Goal: Task Accomplishment & Management: Manage account settings

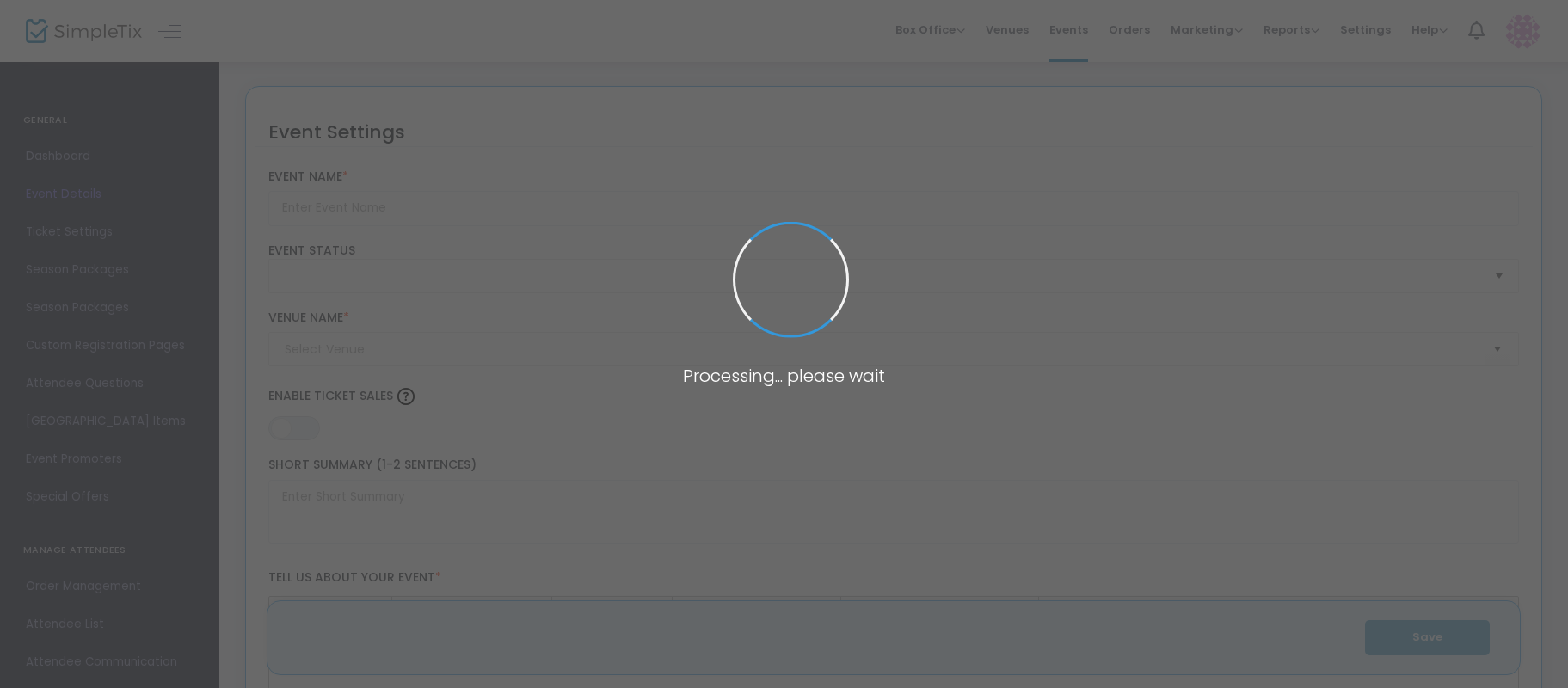
type input "Women's Impact Networking (WIN)- September"
type textarea "Join WIN: Where Women Connect, Collaborate, and Thrive!WIN is a lively networki…"
type input "Buy Tickets"
type input "Firebirds Wood Fired Grill"
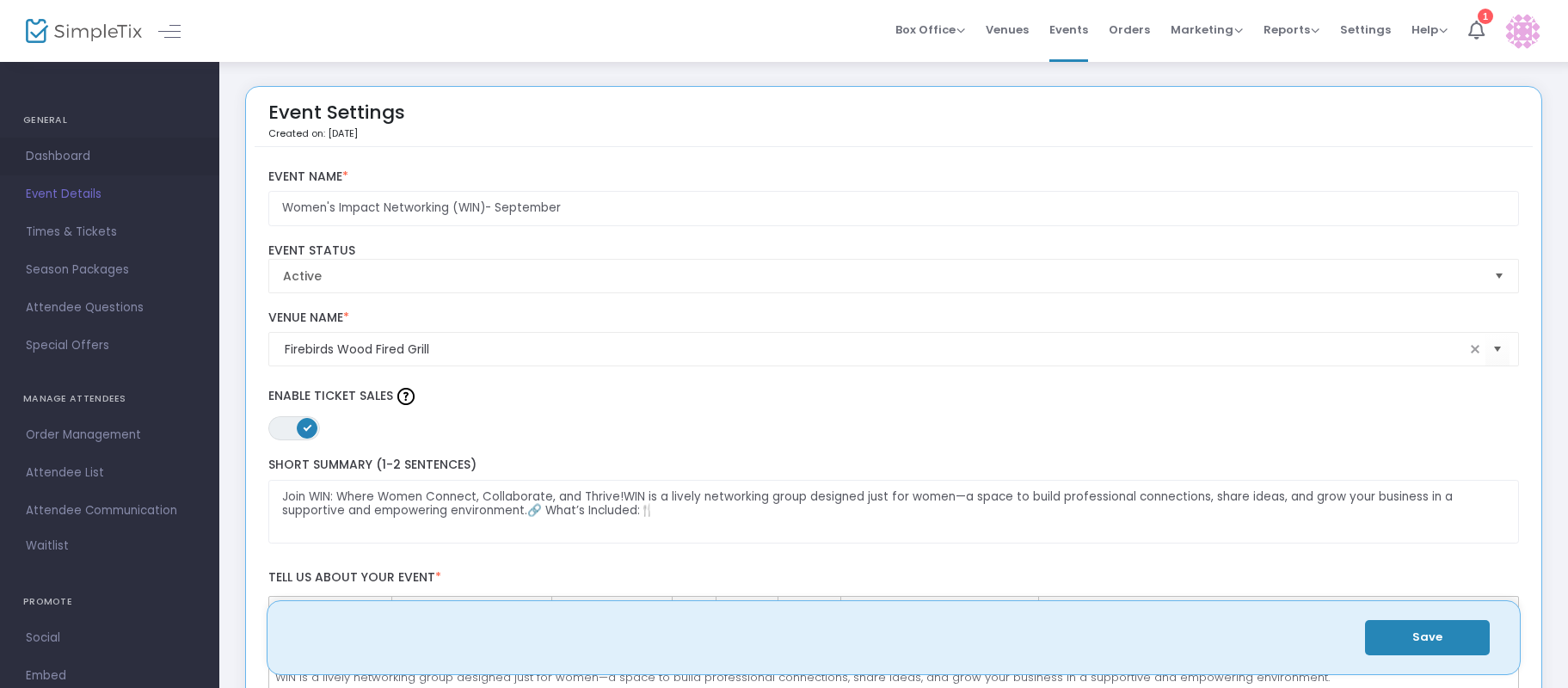
click at [66, 163] on span "Dashboard" at bounding box center [109, 156] width 168 height 22
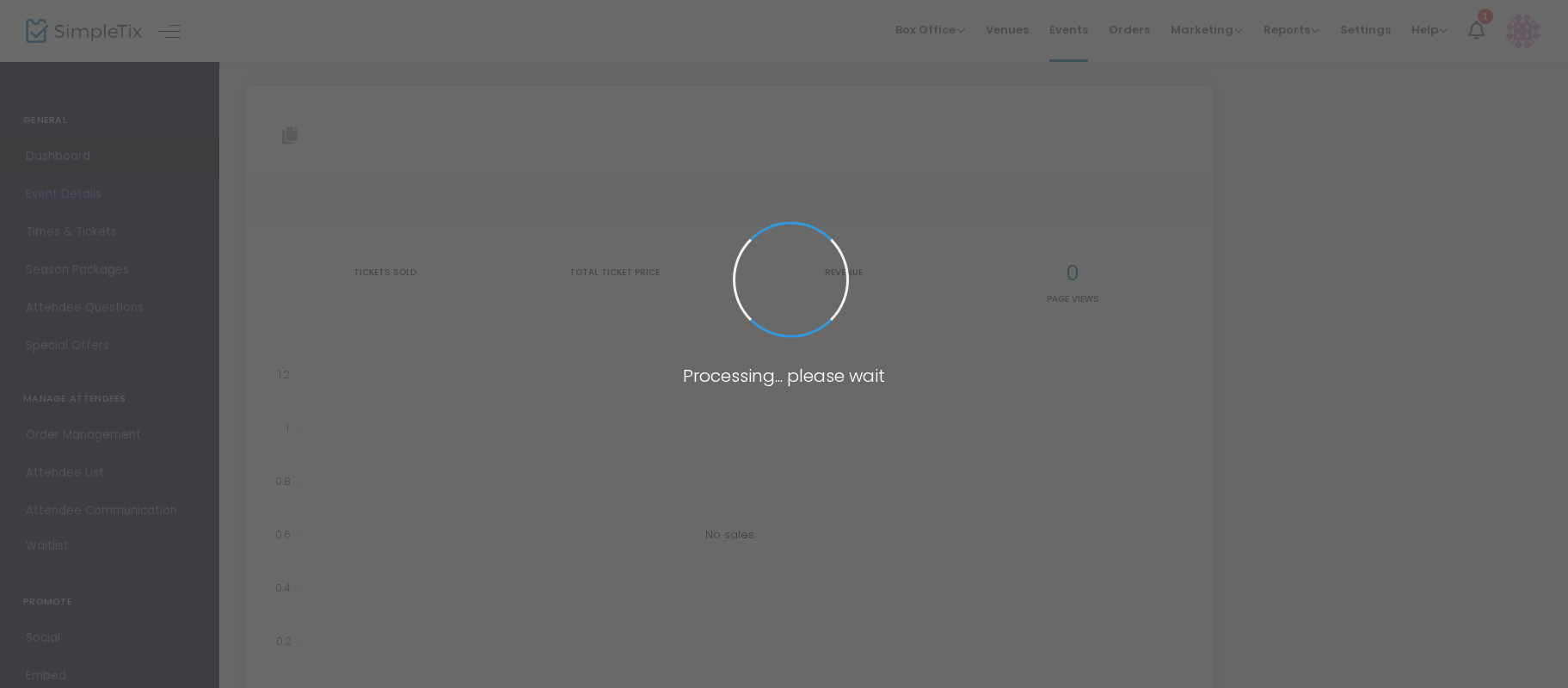
type input "[URL][DOMAIN_NAME]"
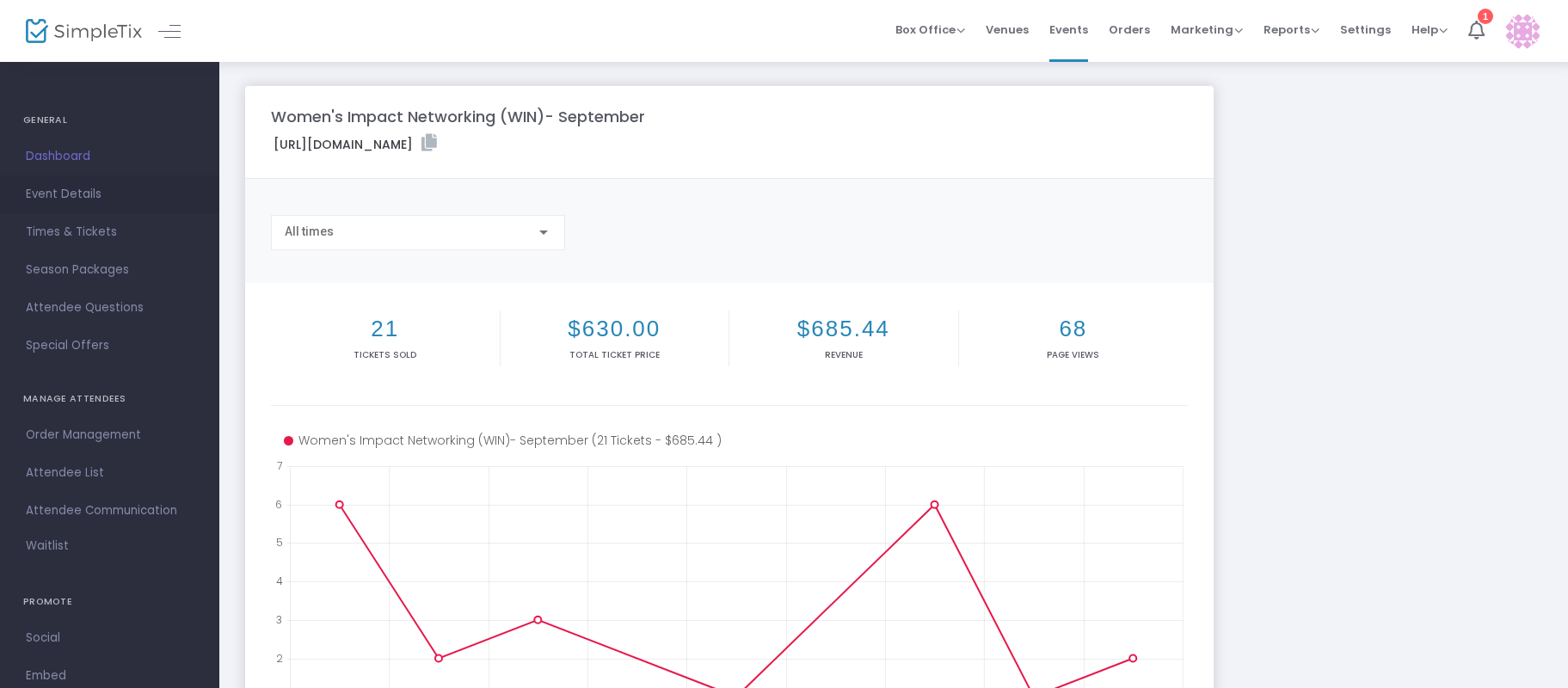
click at [58, 194] on span "Event Details" at bounding box center [109, 193] width 168 height 22
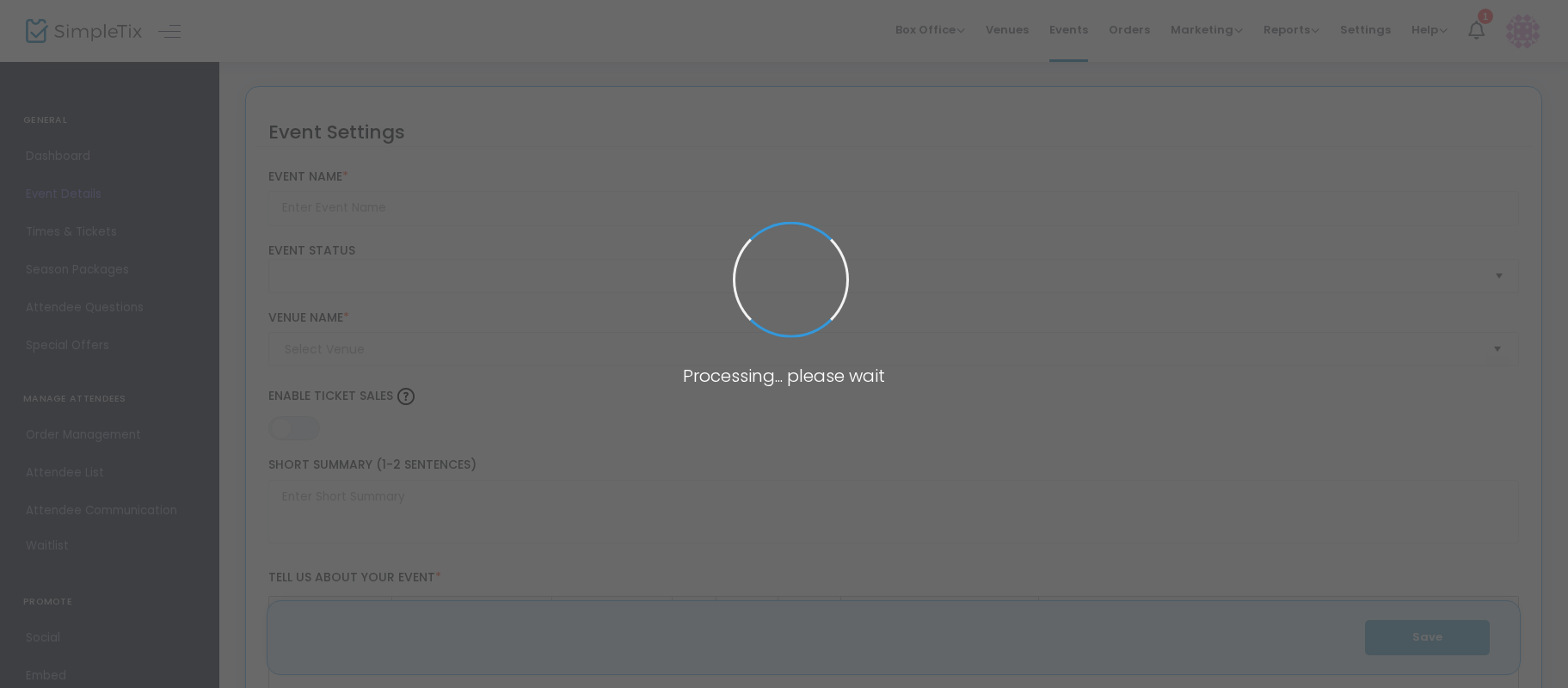
type input "Women's Impact Networking (WIN)- September"
type textarea "Join WIN: Where Women Connect, Collaborate, and Thrive!WIN is a lively networki…"
type input "Buy Tickets"
type input "Firebirds Wood Fired Grill"
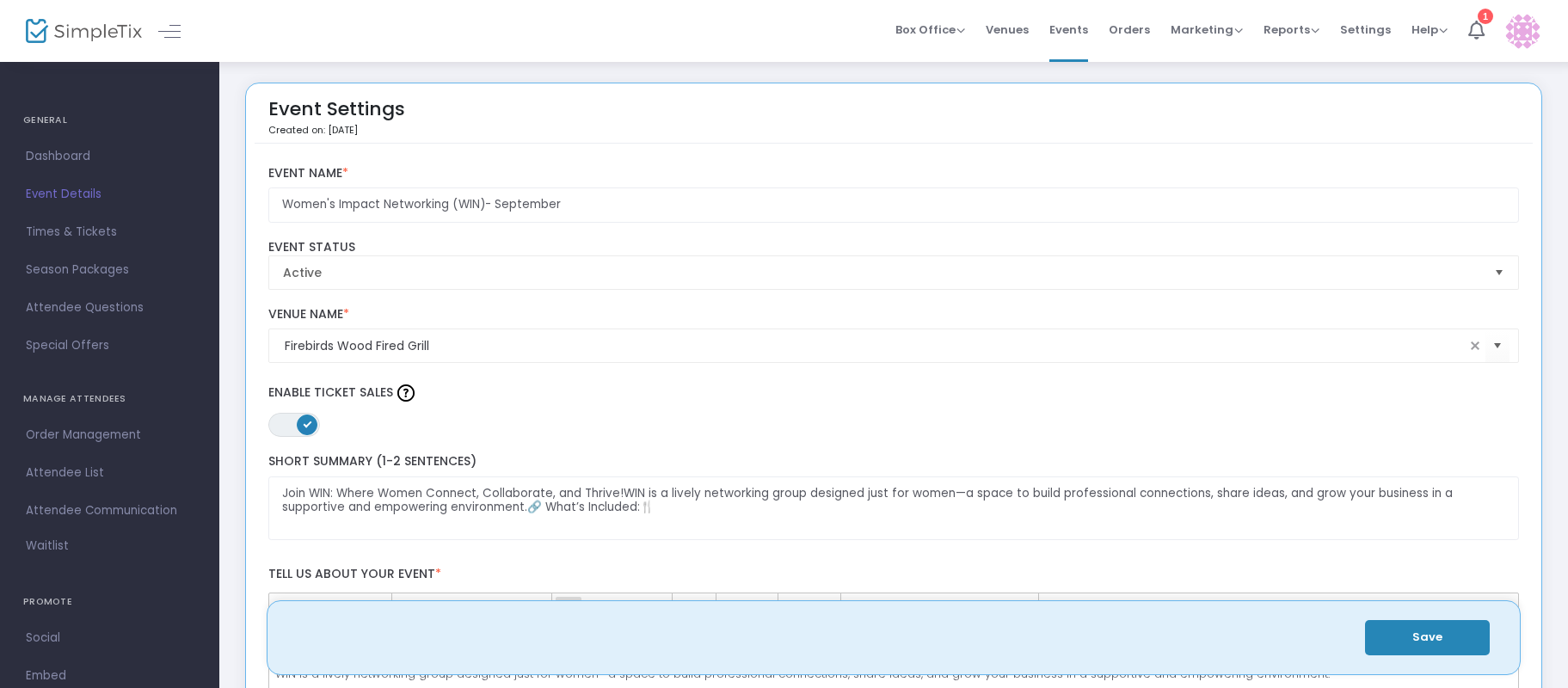
click at [45, 120] on h4 "GENERAL" at bounding box center [109, 120] width 173 height 34
click at [45, 49] on div at bounding box center [68, 30] width 85 height 62
click at [35, 29] on img at bounding box center [84, 31] width 116 height 25
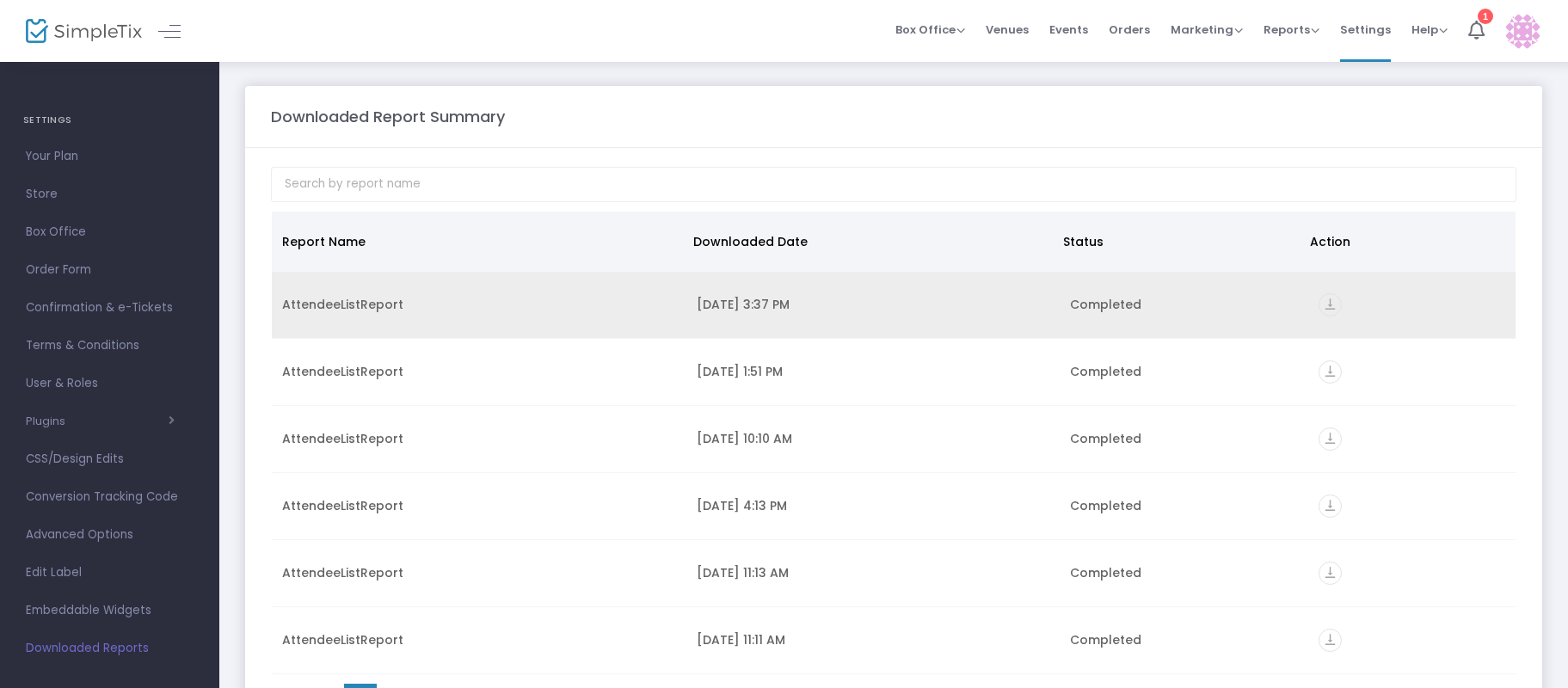
click at [1326, 303] on icon "vertical_align_bottom" at bounding box center [1330, 305] width 23 height 23
